Goal: Task Accomplishment & Management: Manage account settings

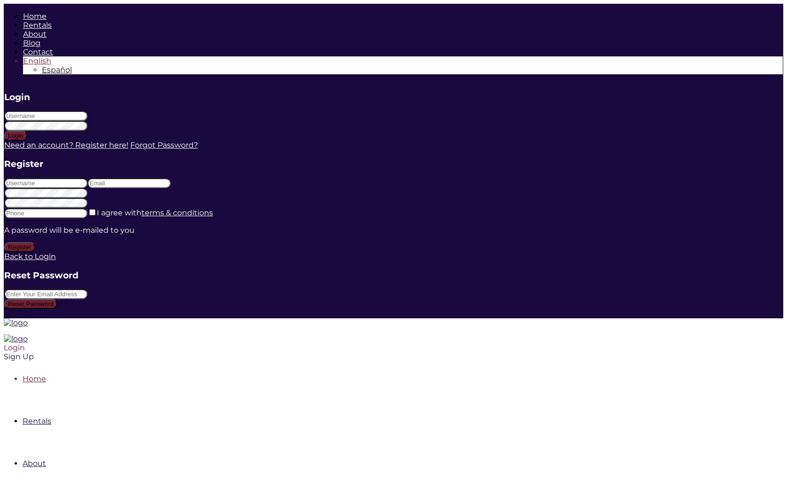
click at [634, 343] on div "Login" at bounding box center [319, 347] width 630 height 9
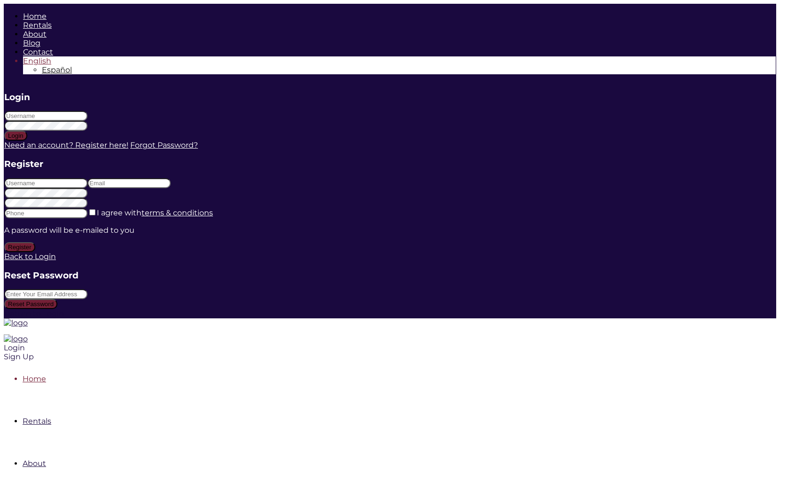
paste input "marlenesaiz"
type input "marlenesaiz"
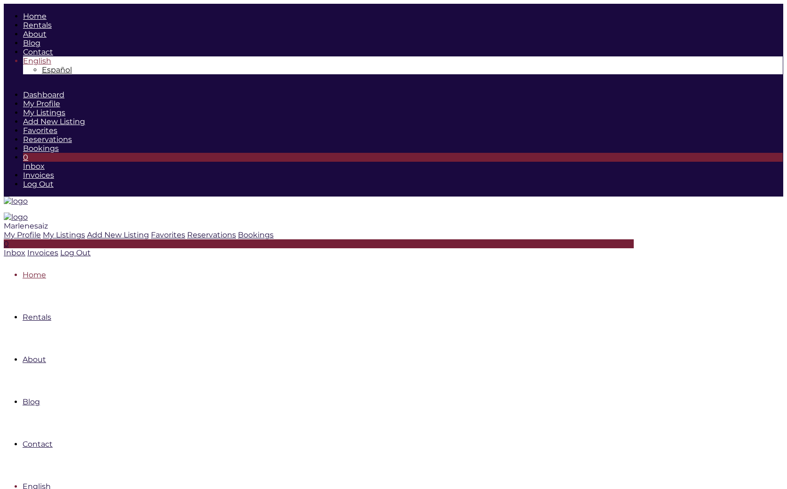
click at [48, 221] on span "Marlenesaiz" at bounding box center [26, 225] width 44 height 9
click at [43, 230] on icon at bounding box center [43, 234] width 0 height 9
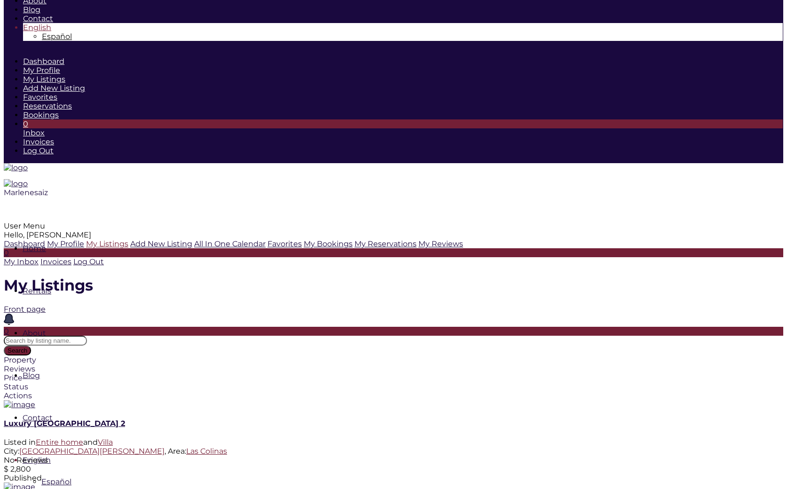
scroll to position [33, 0]
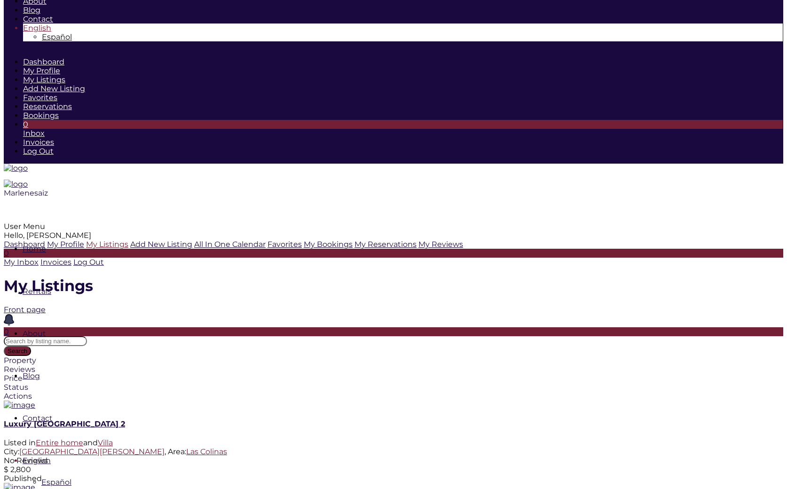
click at [125, 419] on link "Luxury [GEOGRAPHIC_DATA] 2" at bounding box center [64, 423] width 121 height 9
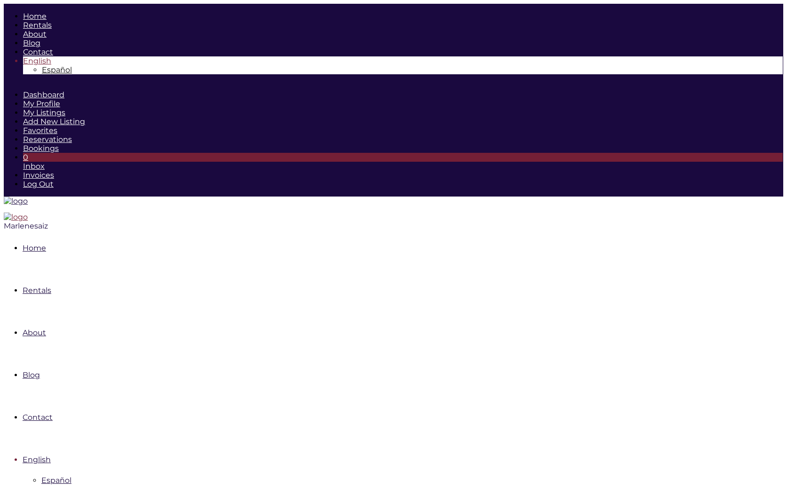
click at [28, 212] on img at bounding box center [16, 216] width 24 height 9
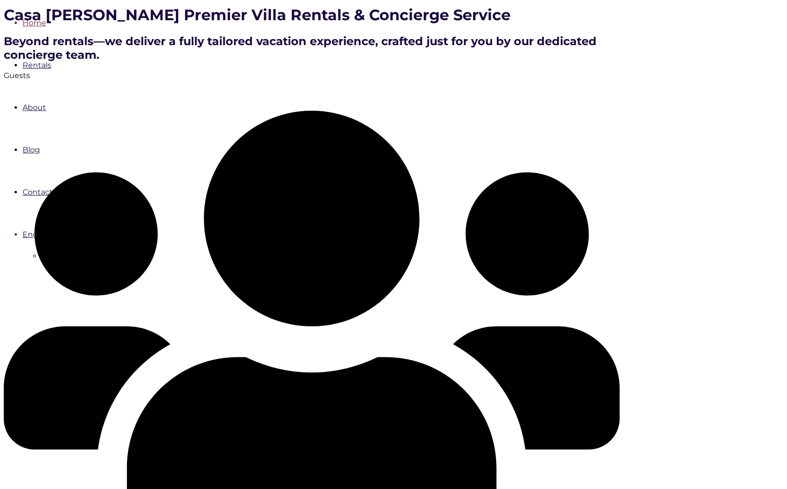
scroll to position [259, 0]
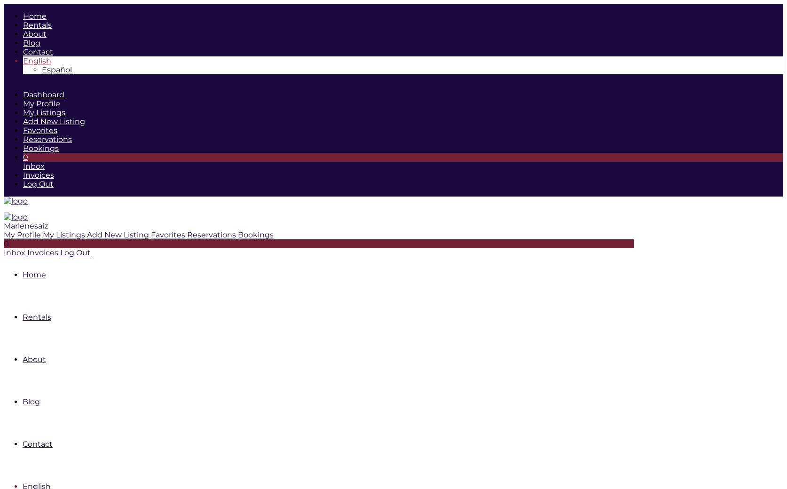
click at [48, 221] on span "Marlenesaiz" at bounding box center [26, 225] width 44 height 9
click at [547, 265] on nav "Home Rentals About Blog Contact English Español" at bounding box center [319, 392] width 630 height 254
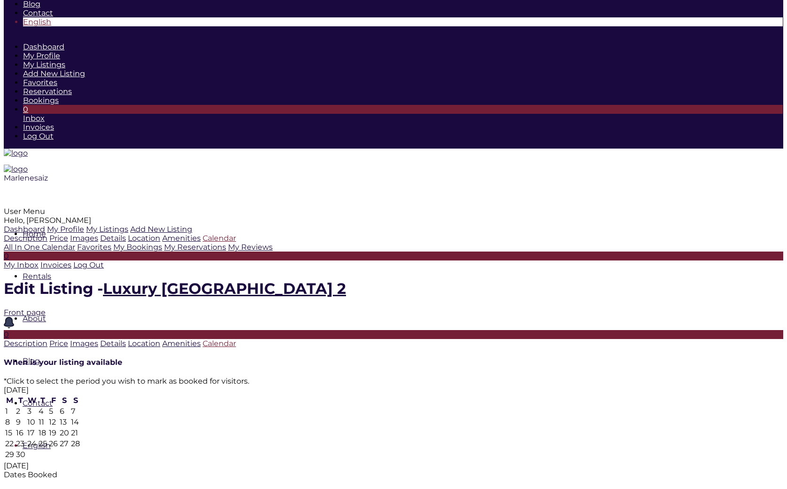
scroll to position [33, 0]
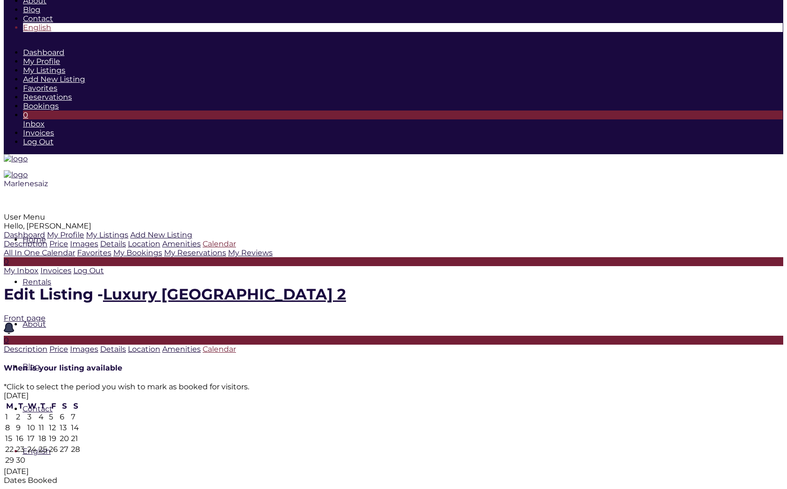
click at [15, 423] on td "8" at bounding box center [10, 428] width 10 height 10
click at [70, 444] on td "27" at bounding box center [64, 449] width 10 height 10
type input "[DATE]"
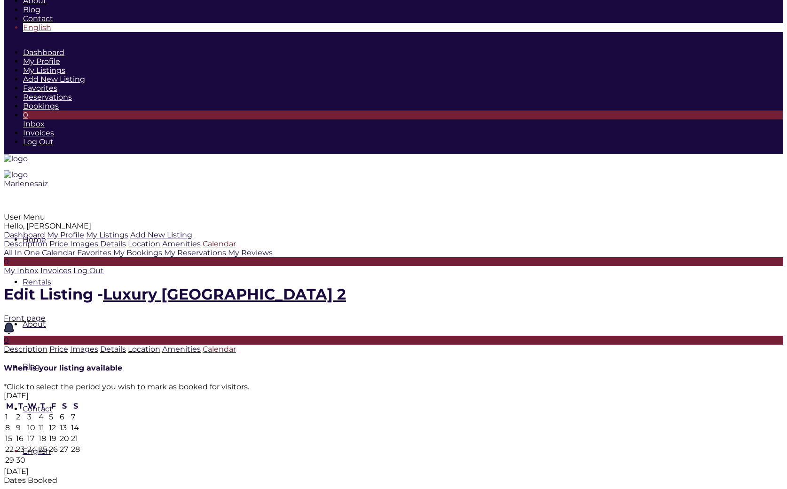
click at [580, 467] on div at bounding box center [393, 467] width 779 height 0
click at [4, 467] on icon at bounding box center [4, 467] width 0 height 0
click at [15, 412] on td "1" at bounding box center [10, 417] width 10 height 10
click at [4, 467] on icon at bounding box center [4, 467] width 0 height 0
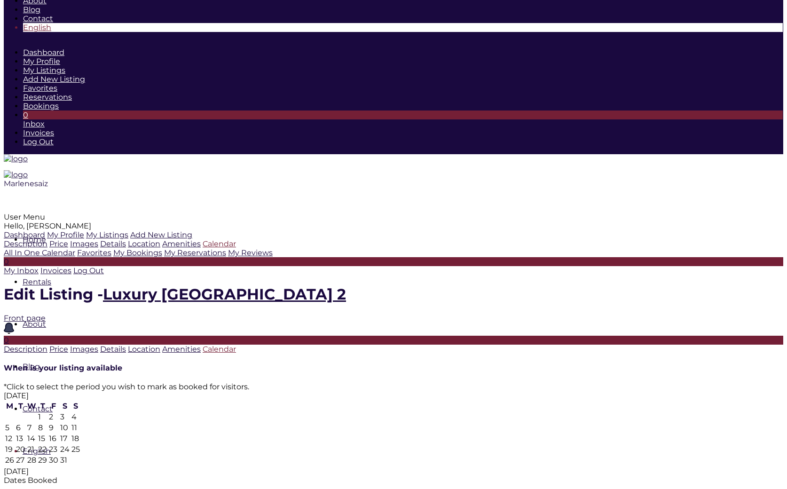
click at [4, 467] on icon at bounding box center [4, 467] width 0 height 0
click at [69, 455] on td "28" at bounding box center [64, 460] width 10 height 10
type input "[DATE]"
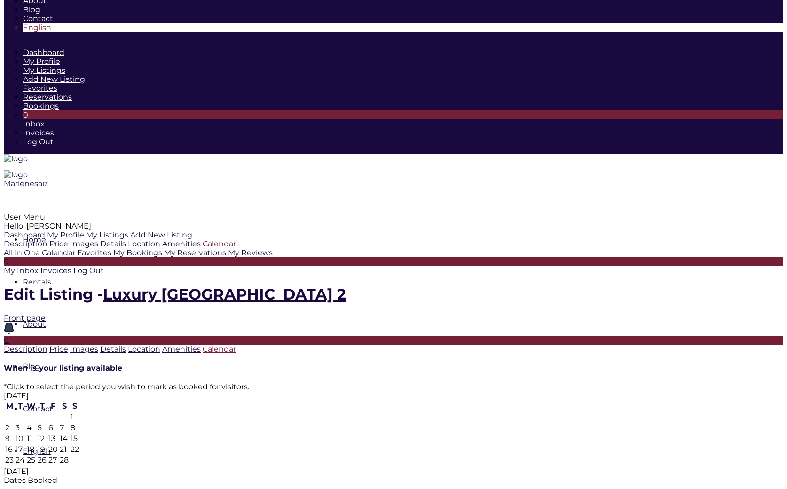
click at [14, 423] on td "2" at bounding box center [9, 428] width 9 height 10
click at [69, 455] on td "28" at bounding box center [64, 460] width 10 height 10
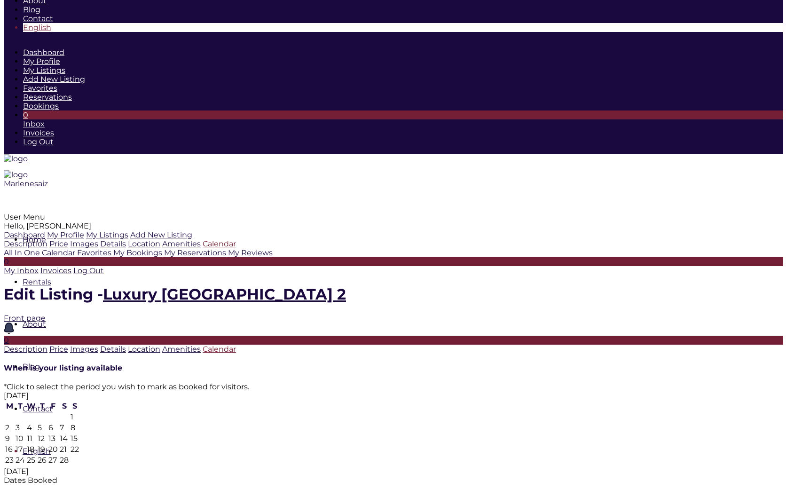
click at [4, 467] on icon at bounding box center [4, 467] width 0 height 0
click at [47, 412] on td "1" at bounding box center [43, 417] width 10 height 10
click at [4, 467] on icon at bounding box center [4, 467] width 0 height 0
click at [69, 455] on td "28" at bounding box center [64, 460] width 10 height 10
type input "[DATE]"
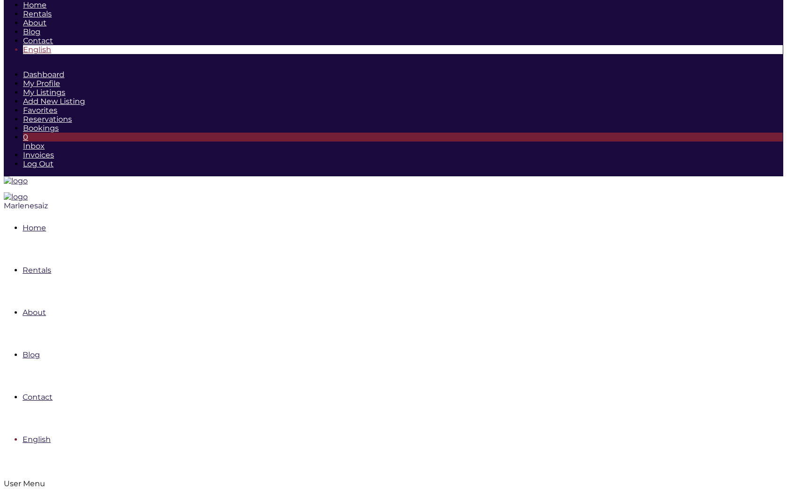
scroll to position [0, 0]
